Goal: Task Accomplishment & Management: Complete application form

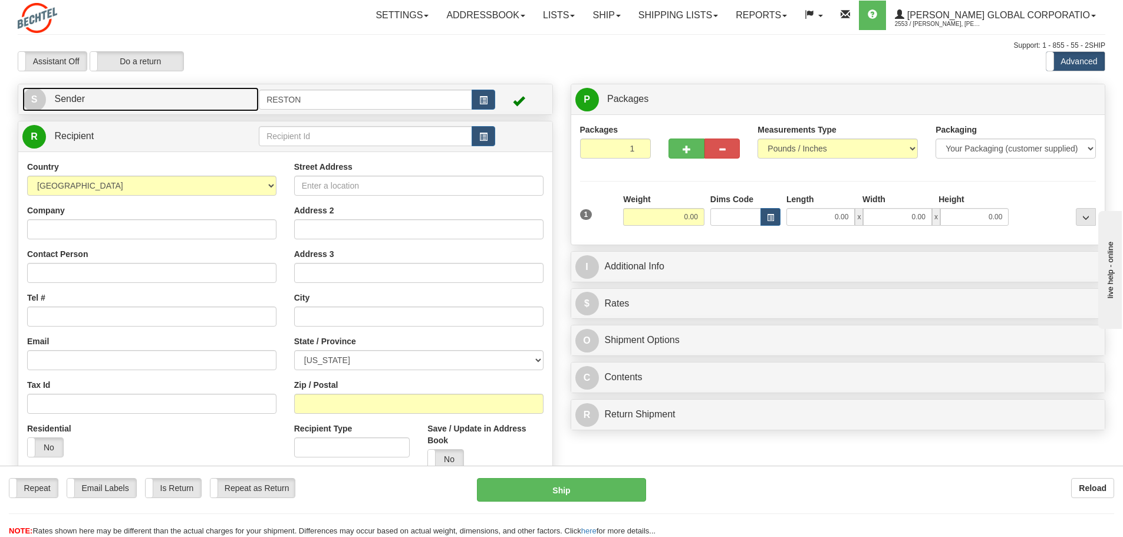
click at [156, 103] on link "S Sender" at bounding box center [140, 99] width 236 height 24
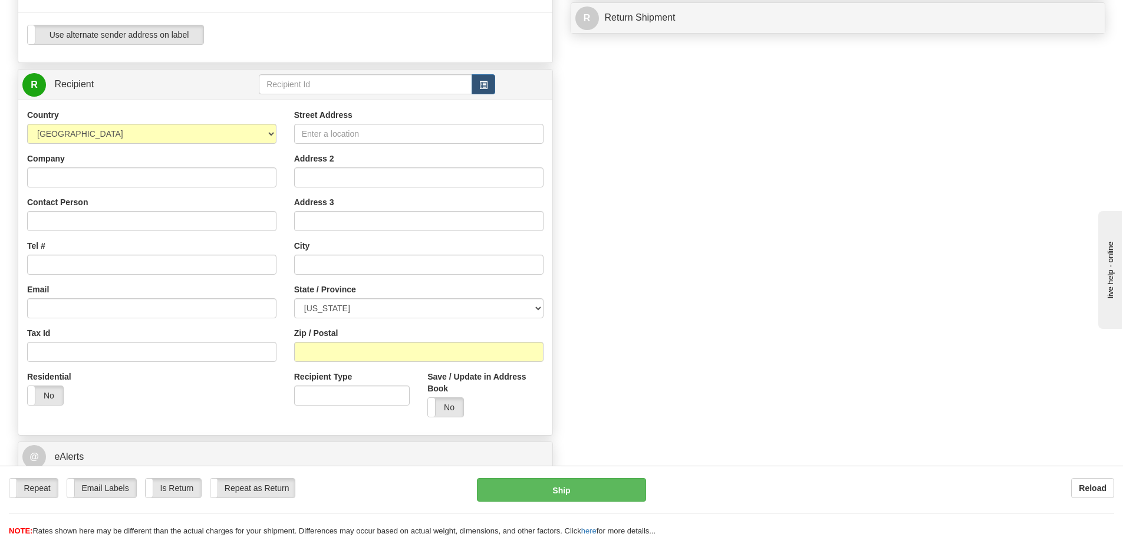
scroll to position [413, 0]
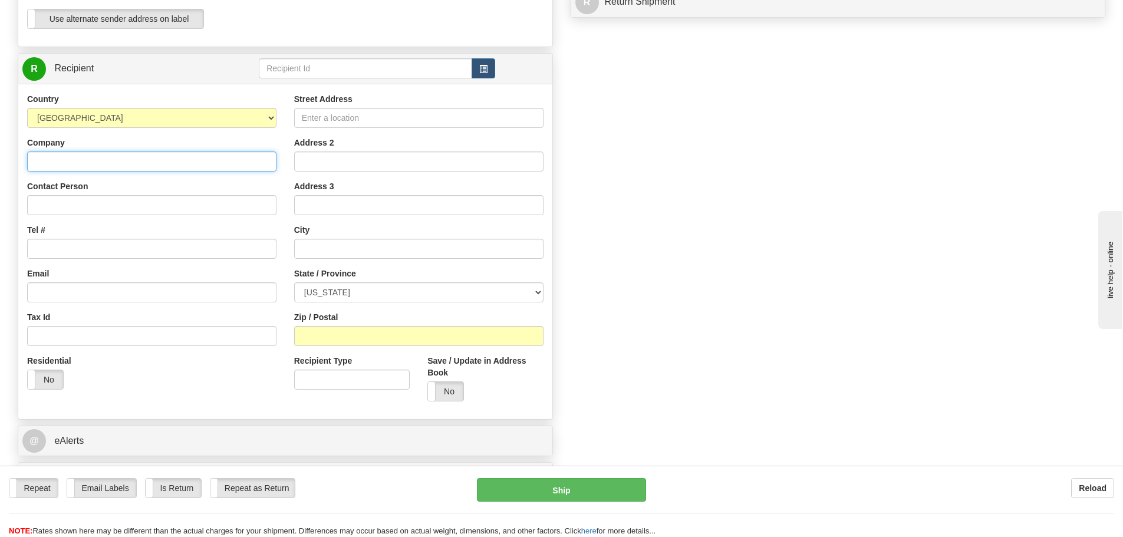
click at [126, 165] on input "Company" at bounding box center [151, 161] width 249 height 20
type input "h"
type input "Homewood Suites"
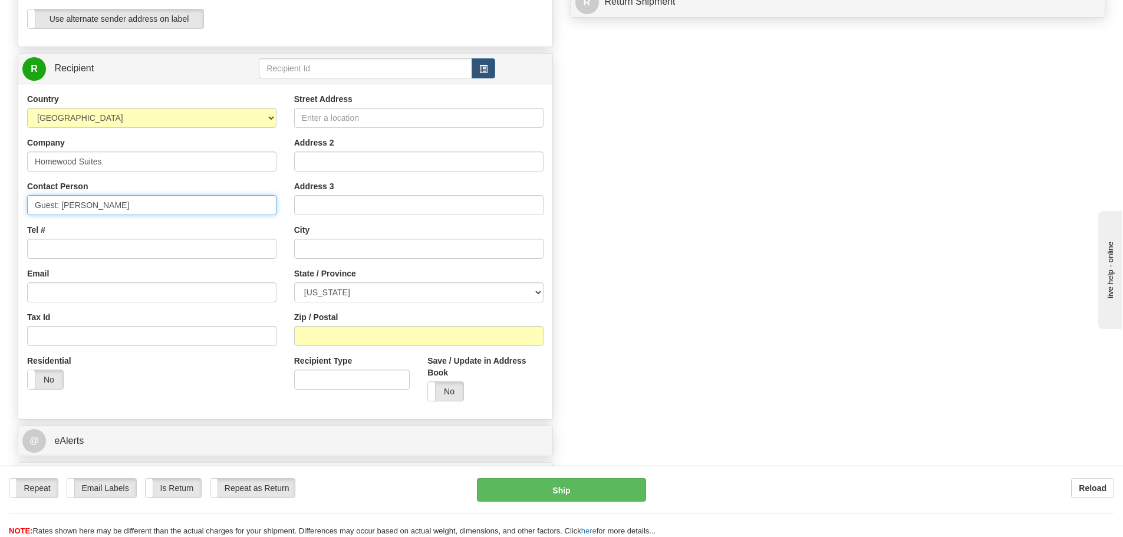
type input "Guest: [PERSON_NAME]"
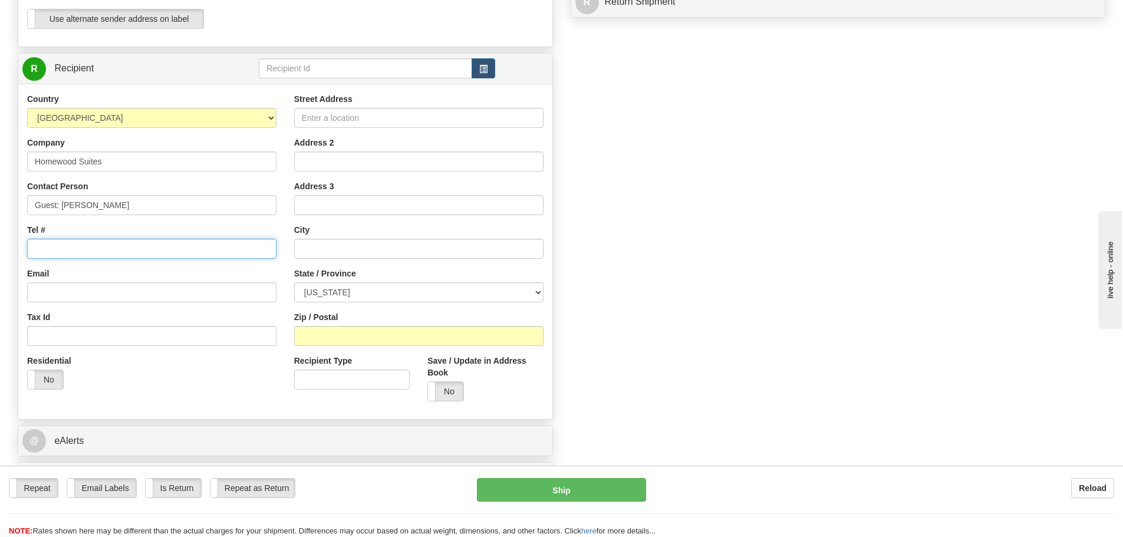
paste input "[PHONE_NUMBER]"
click at [37, 249] on input "[PHONE_NUMBER]" at bounding box center [151, 249] width 249 height 20
type input "[PHONE_NUMBER]"
paste input "[EMAIL_ADDRESS][PERSON_NAME][DOMAIN_NAME]"
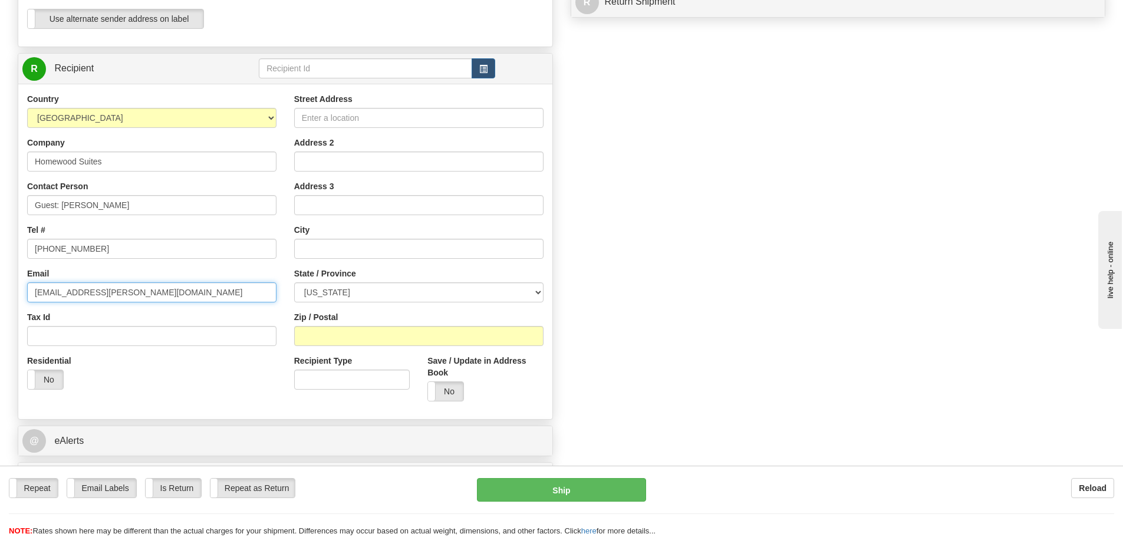
click at [35, 292] on input "[EMAIL_ADDRESS][PERSON_NAME][DOMAIN_NAME]" at bounding box center [151, 292] width 249 height 20
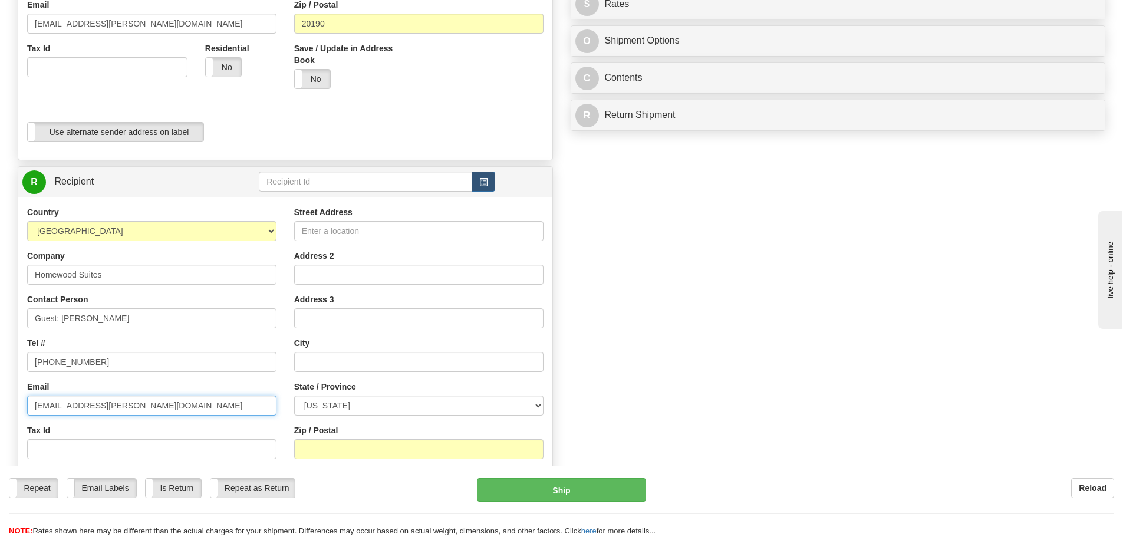
scroll to position [295, 0]
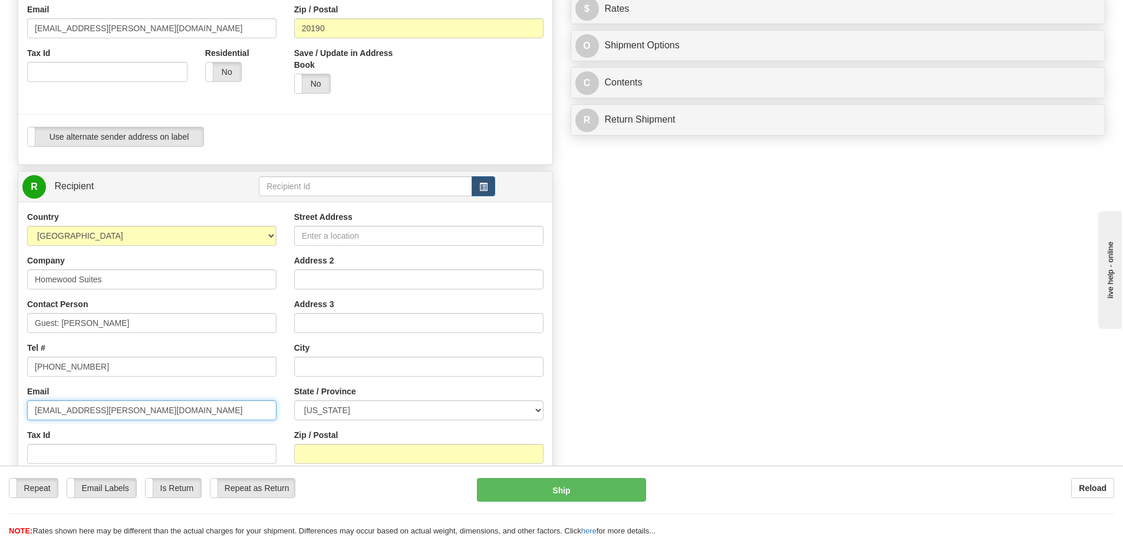
type input "[EMAIL_ADDRESS][PERSON_NAME][DOMAIN_NAME]"
paste input "[STREET_ADDRESS][US_STATE] / [PHONE_NUMBER]"
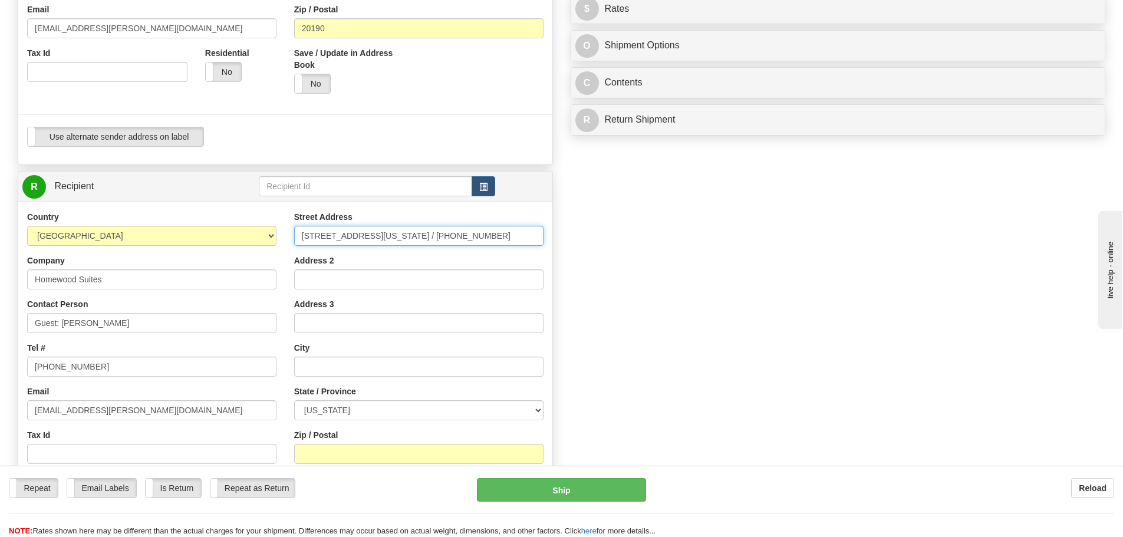
scroll to position [0, 8]
click at [465, 234] on input "[STREET_ADDRESS][US_STATE] / [PHONE_NUMBER]" at bounding box center [418, 236] width 249 height 20
type input "[STREET_ADDRESS][US_STATE] / [PHONE_NUMBER]"
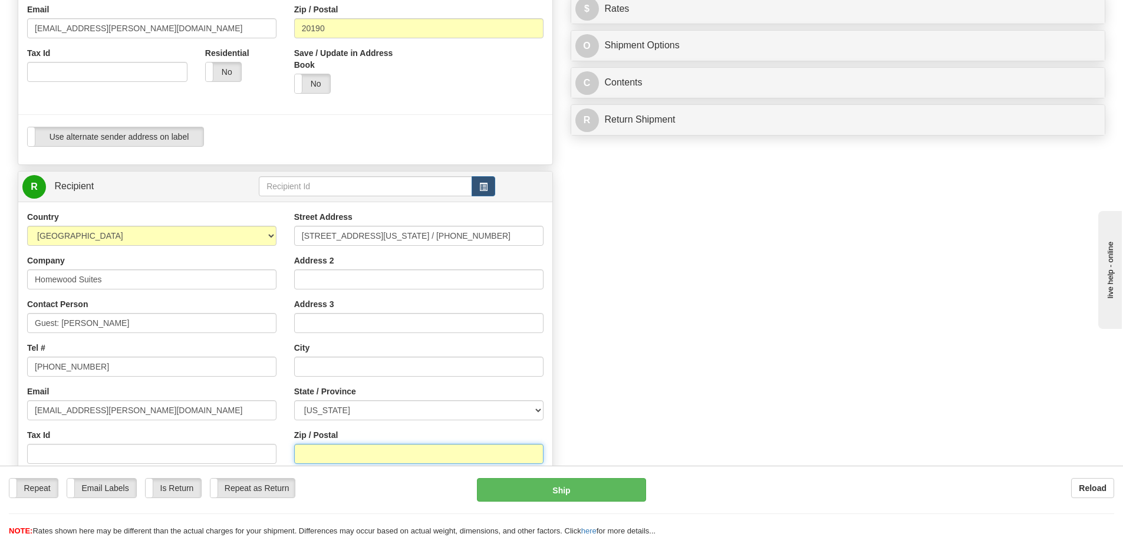
paste input "46202"
type input "46202"
click at [345, 411] on select "[US_STATE] [US_STATE] [US_STATE] [US_STATE] Armed Forces America Armed Forces E…" at bounding box center [418, 410] width 249 height 20
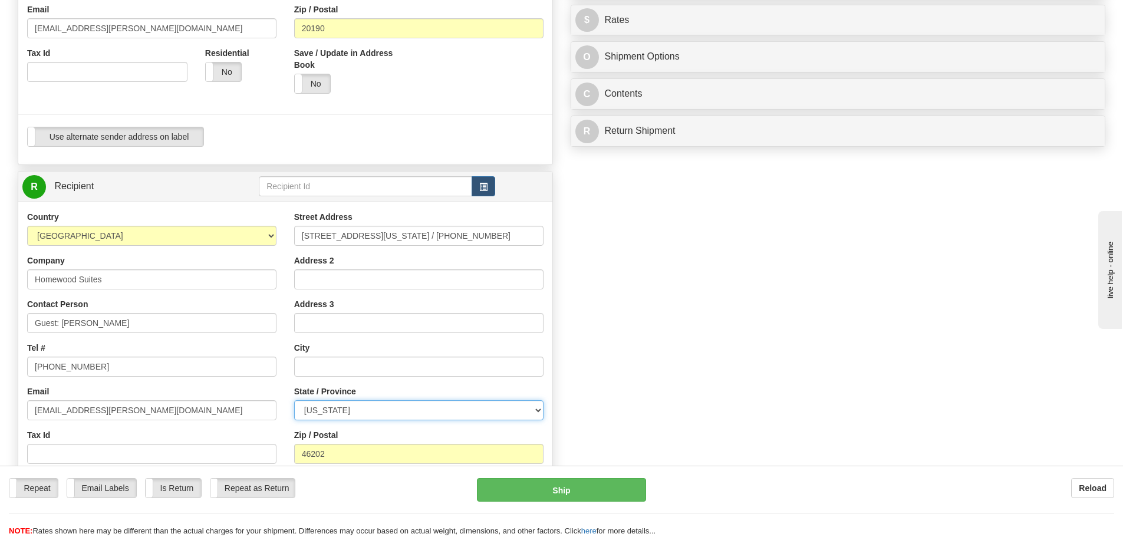
select select "IN"
click at [294, 400] on select "[US_STATE] [US_STATE] [US_STATE] [US_STATE] Armed Forces America Armed Forces E…" at bounding box center [418, 410] width 249 height 20
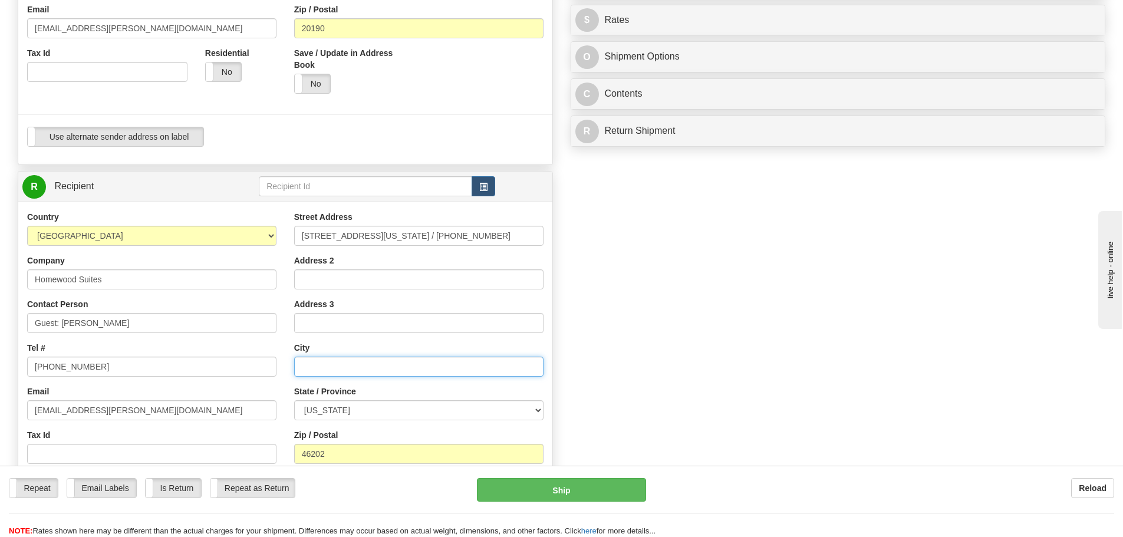
click at [312, 362] on input "text" at bounding box center [418, 367] width 249 height 20
type input "[GEOGRAPHIC_DATA]"
drag, startPoint x: 394, startPoint y: 235, endPoint x: 250, endPoint y: 235, distance: 143.8
click at [250, 235] on div "Country [GEOGRAPHIC_DATA] [GEOGRAPHIC_DATA] [GEOGRAPHIC_DATA] [GEOGRAPHIC_DATA]…" at bounding box center [285, 369] width 534 height 317
drag, startPoint x: 335, startPoint y: 242, endPoint x: 289, endPoint y: 225, distance: 49.0
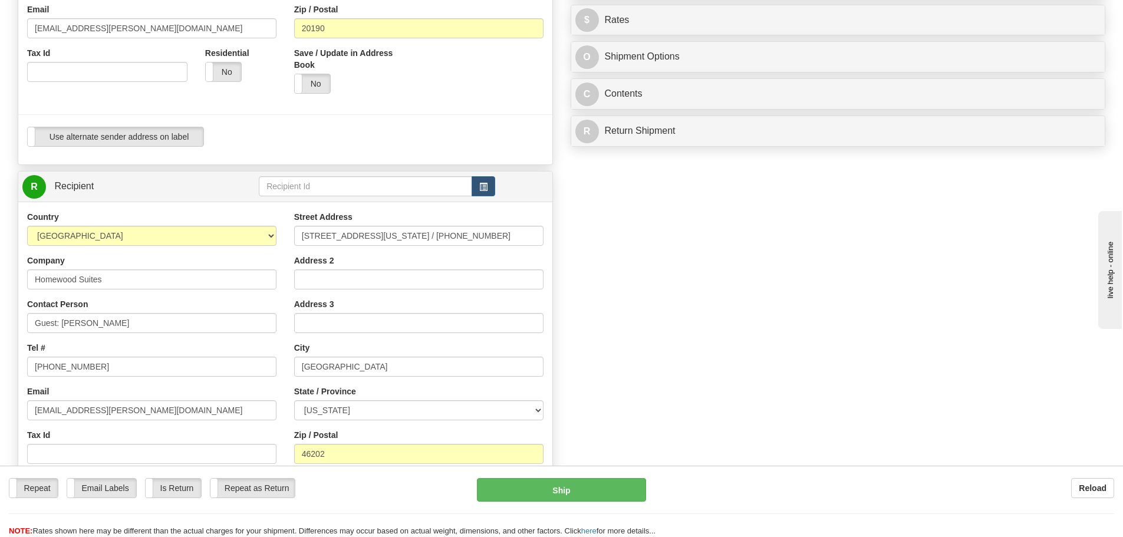
click at [289, 225] on div "Street Address [STREET_ADDRESS][US_STATE] / [PHONE_NUMBER] Address 2 Address 3 …" at bounding box center [418, 369] width 267 height 317
drag, startPoint x: 397, startPoint y: 235, endPoint x: 546, endPoint y: 232, distance: 149.1
click at [546, 232] on div "Street Address [STREET_ADDRESS][US_STATE] / [PHONE_NUMBER] Address 2 Address 3 …" at bounding box center [418, 369] width 267 height 317
type input "[STREET_ADDRESS][US_STATE]"
click at [633, 318] on div "Create a label for the return Create Pickup Without Label S" at bounding box center [561, 203] width 1105 height 828
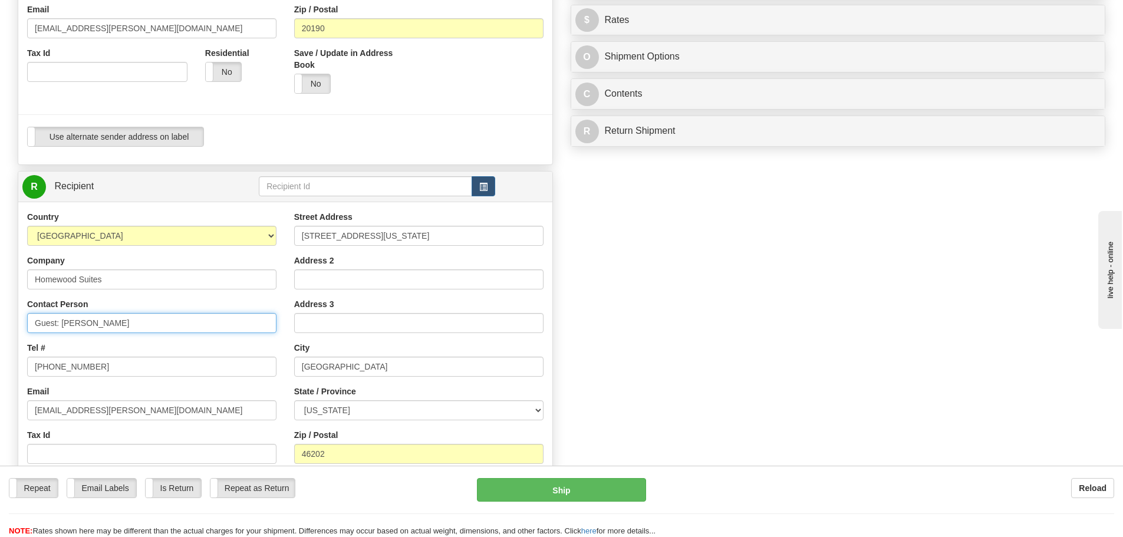
click at [198, 320] on input "Guest: [PERSON_NAME]" at bounding box center [151, 323] width 249 height 20
paste input "Confirmation: 53840625"
click at [142, 321] on input "Guest: [PERSON_NAME] / Confirmation: 53840625" at bounding box center [151, 323] width 249 height 20
type input "Guest: [PERSON_NAME] / Conf# 53840625"
click at [694, 358] on div "Create a label for the return Create Pickup Without Label S" at bounding box center [561, 203] width 1105 height 828
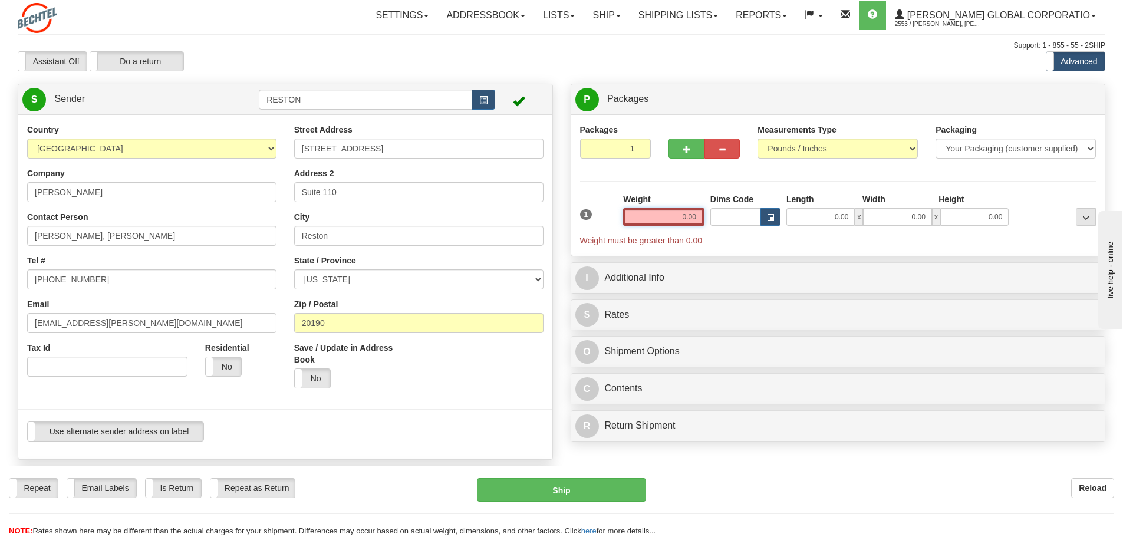
click at [679, 215] on input "0.00" at bounding box center [663, 217] width 81 height 18
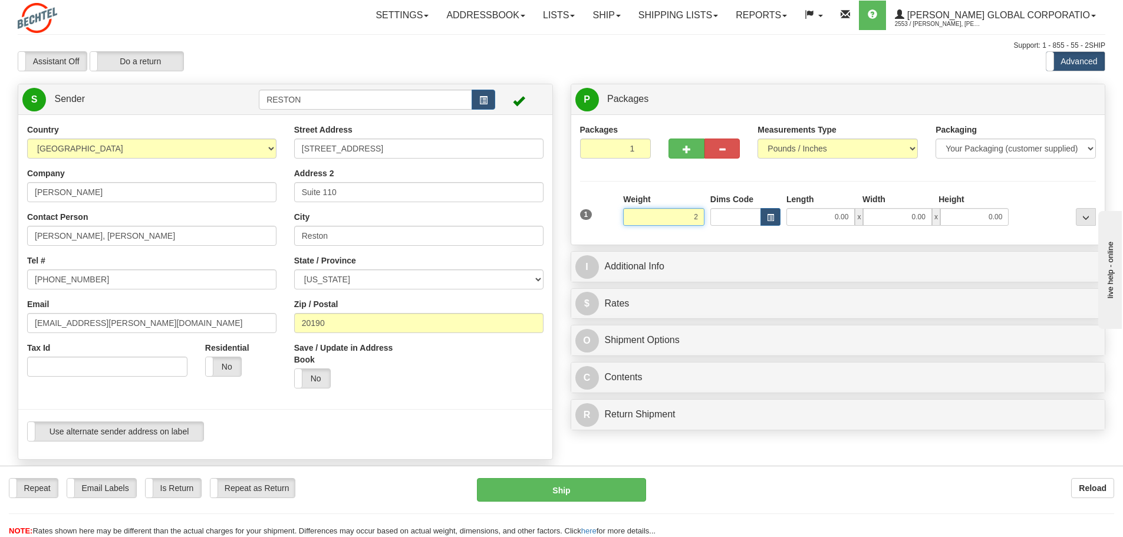
scroll to position [59, 0]
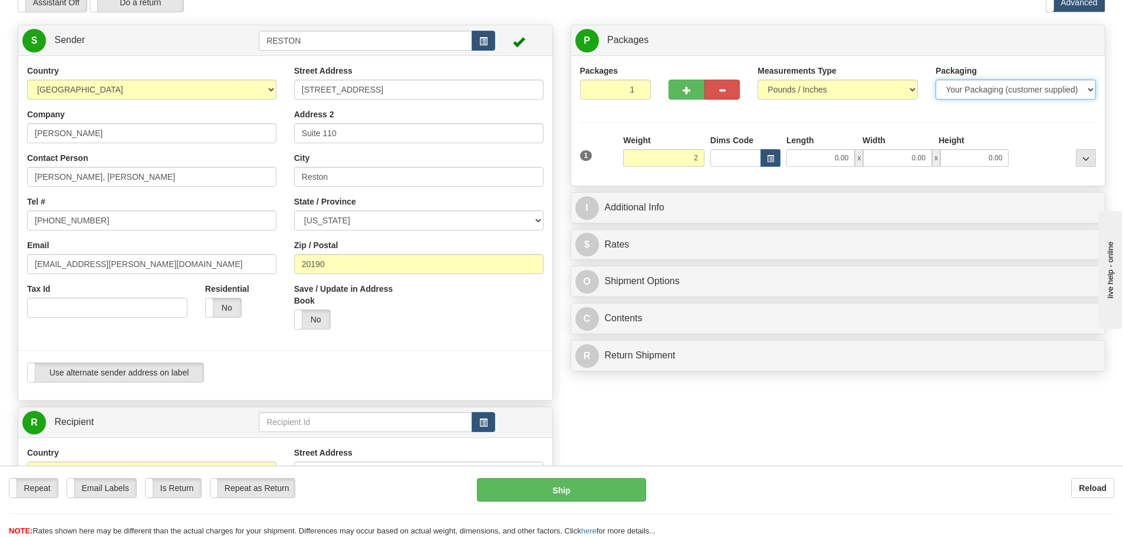
type input "2.00"
click at [1091, 90] on select "Your Packaging (customer supplied) Envelope (carrier supplied) Pack (carrier su…" at bounding box center [1015, 90] width 160 height 20
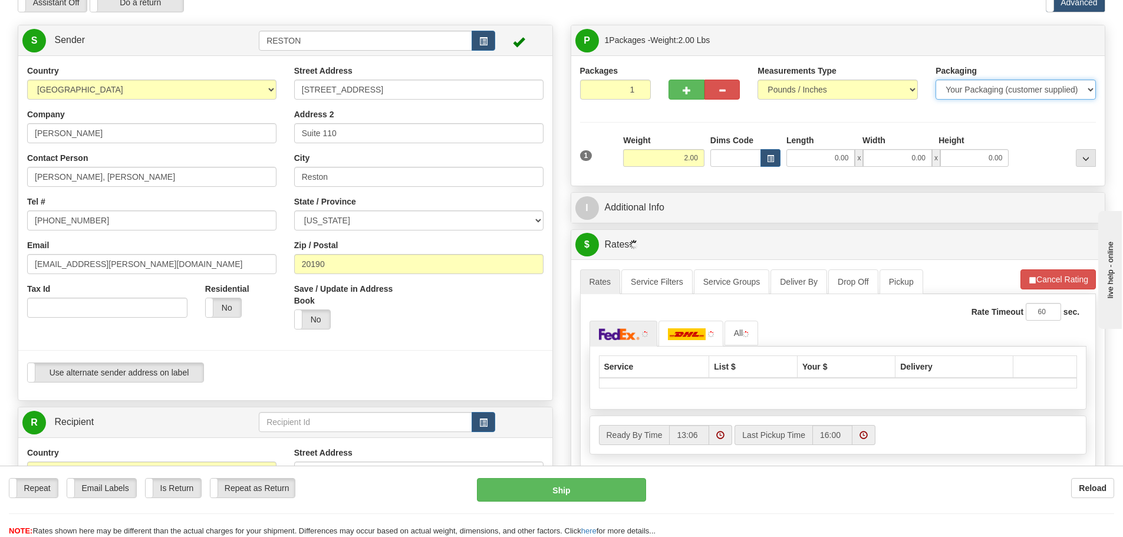
select select "2"
click at [935, 80] on select "Your Packaging (customer supplied) Envelope (carrier supplied) Pack (carrier su…" at bounding box center [1015, 90] width 160 height 20
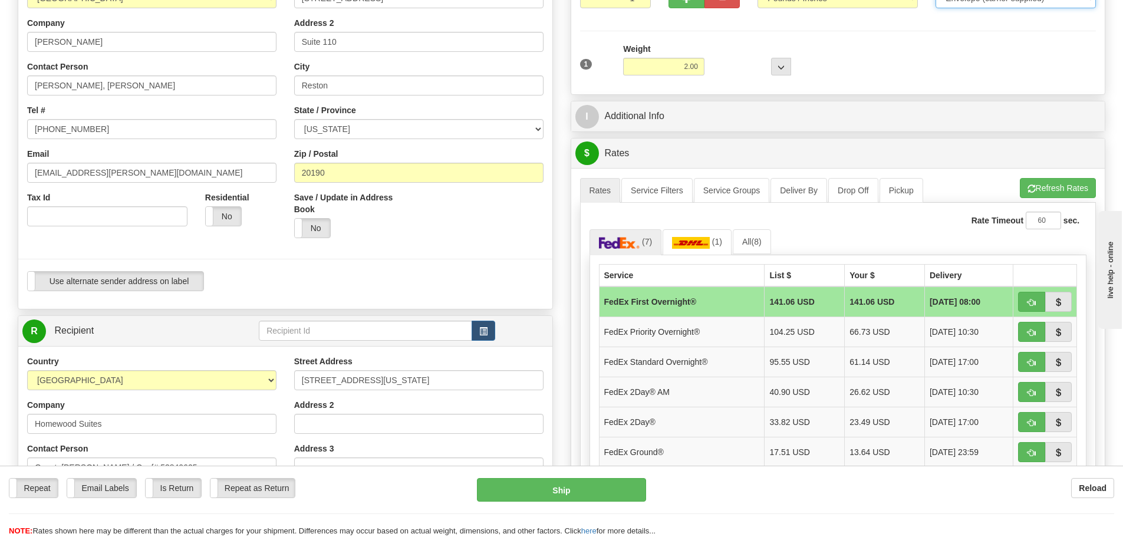
scroll to position [177, 0]
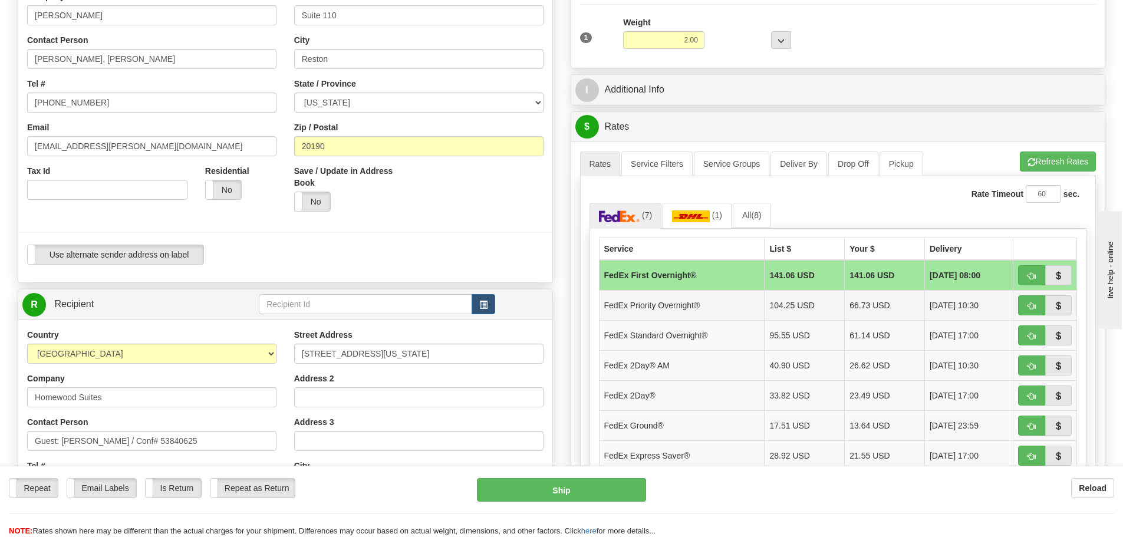
click at [695, 306] on td "FedEx Priority Overnight®" at bounding box center [682, 305] width 166 height 30
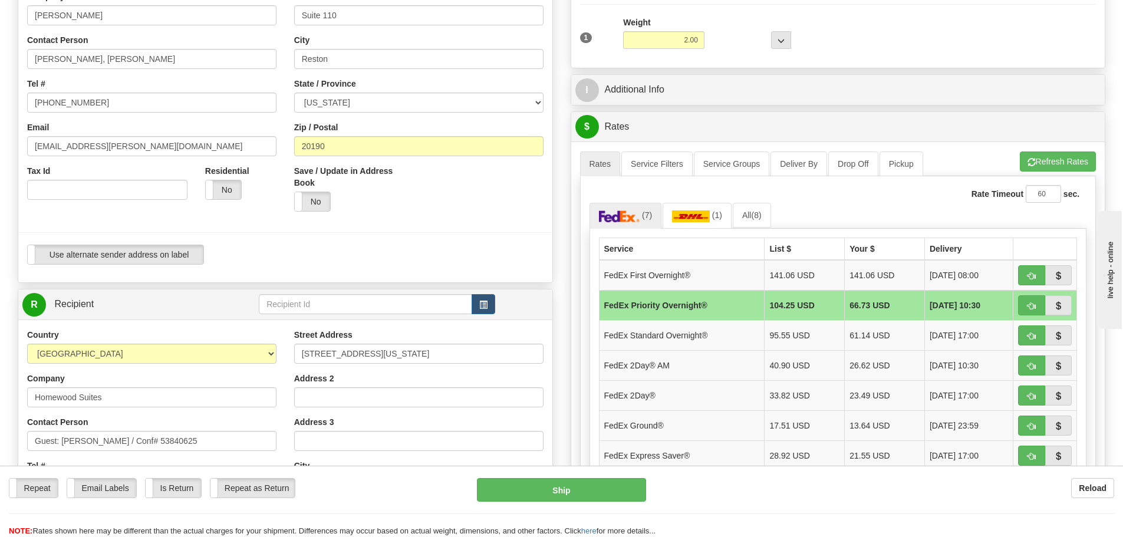
scroll to position [236, 0]
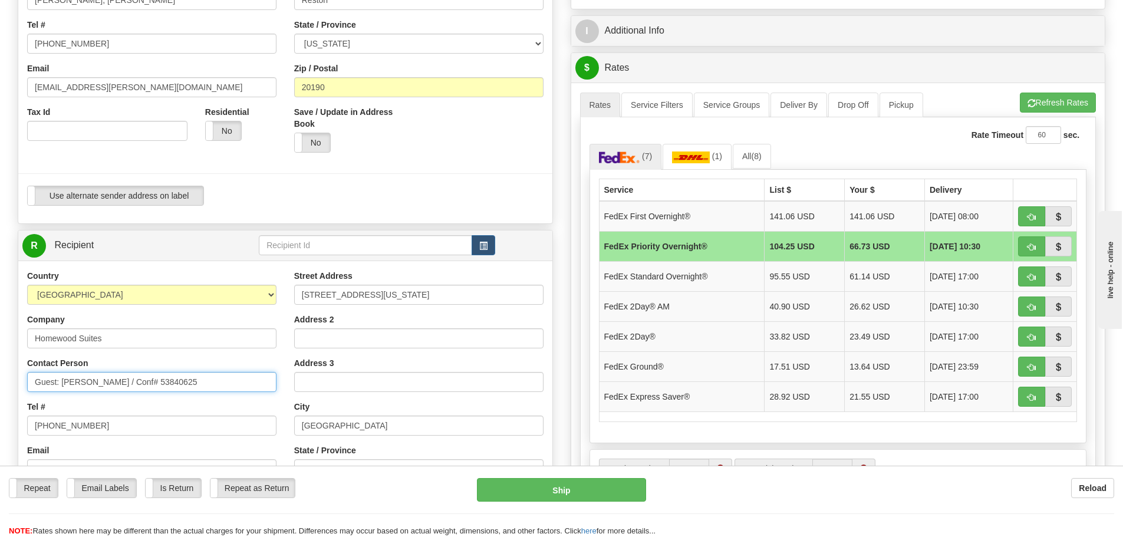
click at [62, 383] on input "Guest: [PERSON_NAME] / Conf# 53840625" at bounding box center [151, 382] width 249 height 20
type input "Guest: [PERSON_NAME] / Conf# 53840625"
click at [349, 484] on div "Repeat Repeat Email Labels Email Labels Edit Is Return Is Return Repeat as Retu…" at bounding box center [234, 488] width 450 height 20
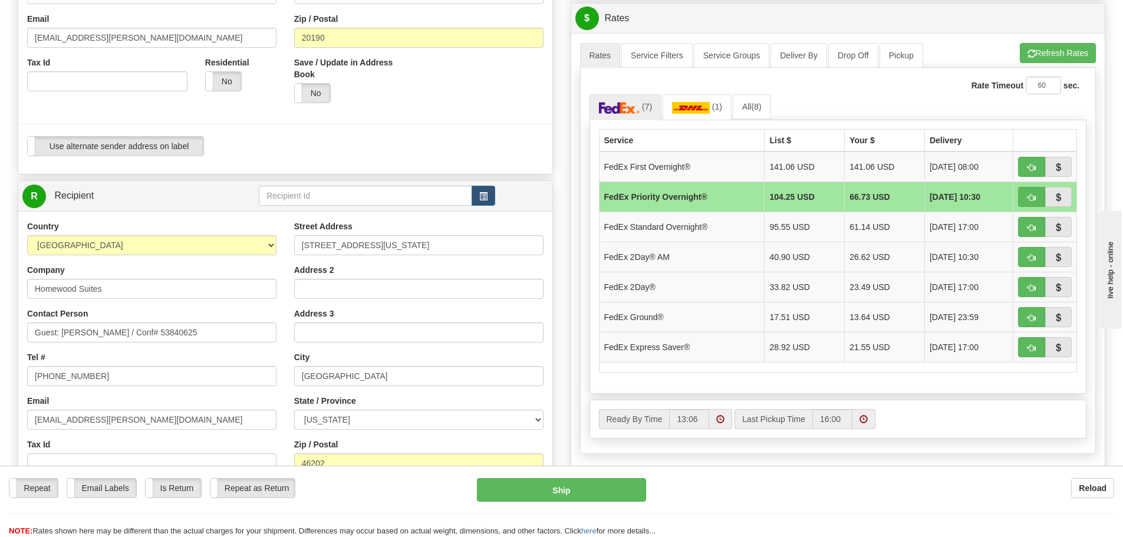
scroll to position [295, 0]
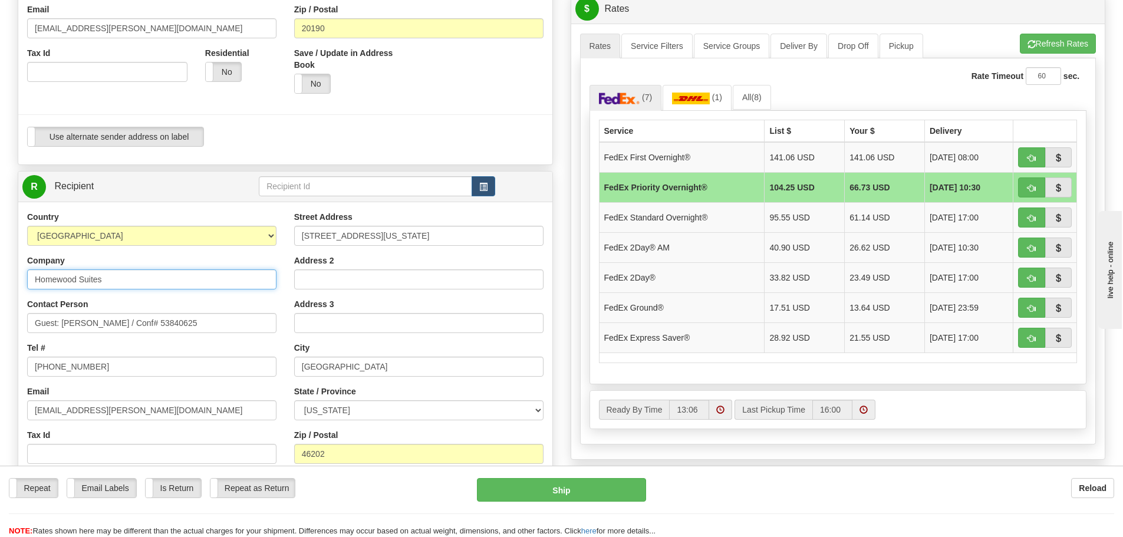
click at [103, 277] on input "Homewood Suites" at bounding box center [151, 279] width 249 height 20
type input "Homewood Suites [GEOGRAPHIC_DATA]"
